Goal: Find specific page/section: Find specific page/section

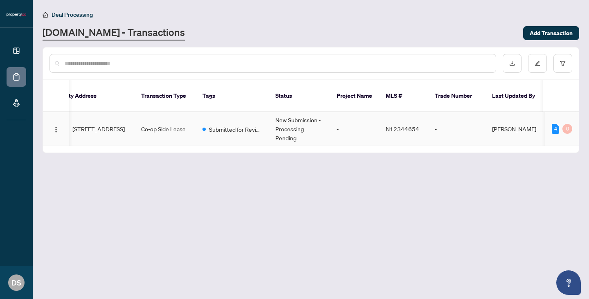
scroll to position [0, 22]
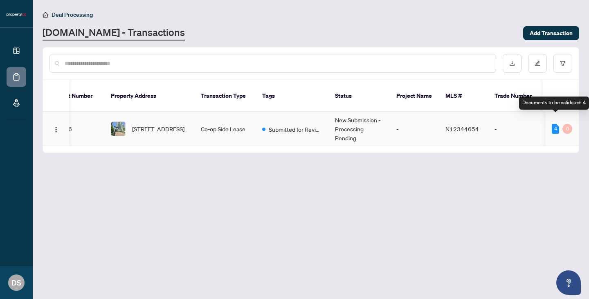
click at [558, 124] on div "4" at bounding box center [555, 129] width 7 height 10
click at [521, 126] on td "-" at bounding box center [516, 129] width 57 height 34
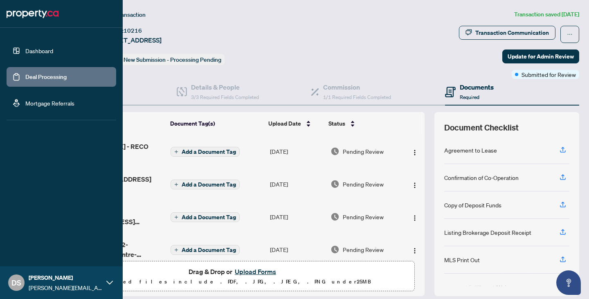
click at [32, 54] on link "Dashboard" at bounding box center [39, 50] width 28 height 7
